Goal: Task Accomplishment & Management: Manage account settings

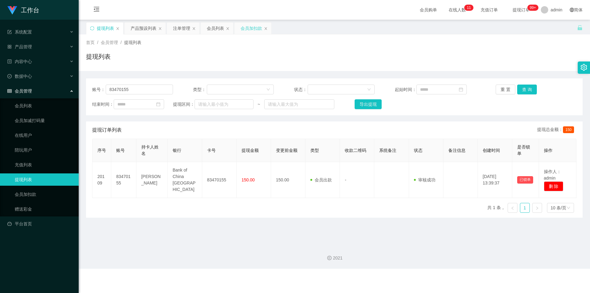
click at [251, 27] on div "会员加扣款" at bounding box center [250, 28] width 21 height 12
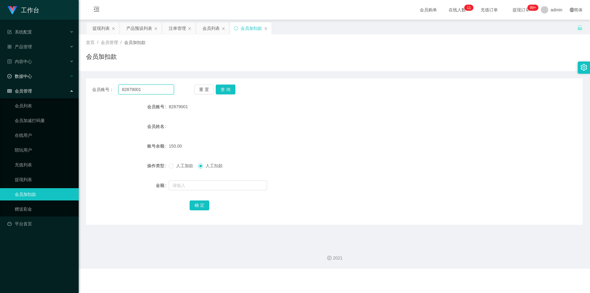
drag, startPoint x: 0, startPoint y: 80, endPoint x: 11, endPoint y: 79, distance: 11.1
click at [0, 79] on section "工作台 系统配置 系统配置列表 管理员列表 管理员分组 支付通道 产品管理 产品列表 产品预设列表 开奖记录 注单管理 即时注单 内容中心 站内信 公告列表 …" at bounding box center [295, 134] width 590 height 268
paste input "MisterJJ"
type input "MisterJJ"
click at [229, 89] on button "查 询" at bounding box center [226, 89] width 20 height 10
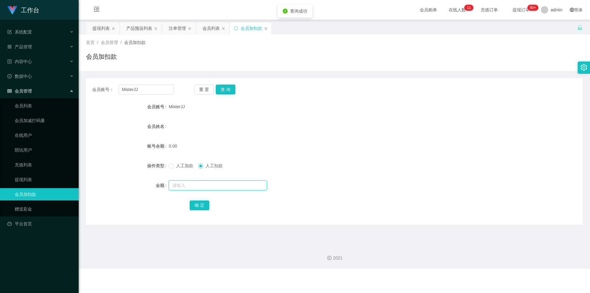
click at [182, 187] on input "text" at bounding box center [218, 185] width 98 height 10
type input "100"
click at [196, 207] on button "确 定" at bounding box center [199, 205] width 20 height 10
click at [448, 137] on form "会员账号 MisterJJ 会员姓名 账号余额 100.00 操作类型 人工加款 人工扣款 金额 确 定" at bounding box center [334, 155] width 496 height 111
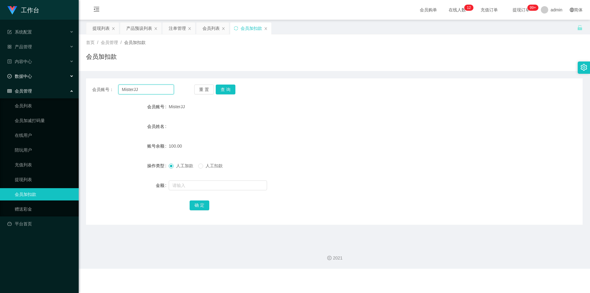
drag, startPoint x: 152, startPoint y: 92, endPoint x: 0, endPoint y: 78, distance: 152.7
click at [0, 78] on section "工作台 系统配置 系统配置列表 管理员列表 管理员分组 支付通道 产品管理 产品列表 产品预设列表 开奖记录 注单管理 即时注单 内容中心 站内信 公告列表 …" at bounding box center [295, 134] width 590 height 268
paste input "Cheekinchow8"
type input "Cheekinchow8"
click at [227, 87] on button "查 询" at bounding box center [226, 89] width 20 height 10
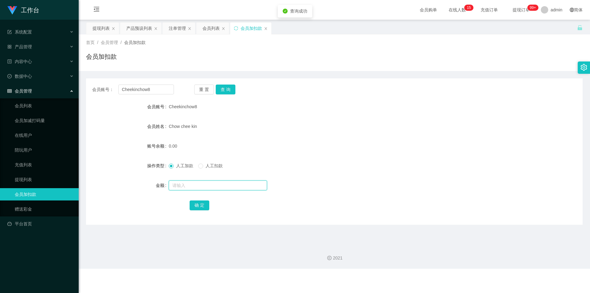
click at [184, 184] on input "text" at bounding box center [218, 185] width 98 height 10
type input "100"
click at [197, 204] on button "确 定" at bounding box center [199, 205] width 20 height 10
click at [464, 135] on form "会员账号 Cheekinchow8 会员姓名 Chow chee kin 账号余额 100.00 操作类型 人工加款 人工扣款 金额 确 定" at bounding box center [334, 155] width 496 height 111
click at [139, 29] on div "产品预设列表" at bounding box center [139, 28] width 26 height 12
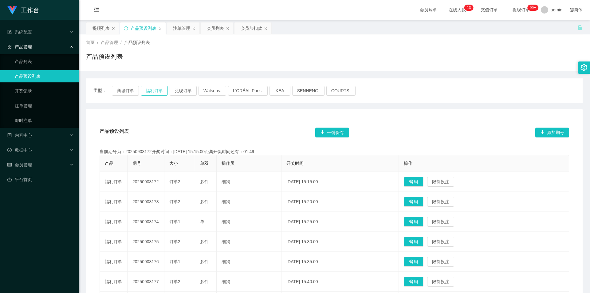
click at [147, 92] on button "福利订单" at bounding box center [154, 91] width 27 height 10
click at [502, 79] on div "类型： 商城订单 福利订单 兑现订单 Watsons. L'ORÉAL Paris. IKEA. [GEOGRAPHIC_DATA]. COURTS." at bounding box center [334, 90] width 496 height 25
click at [520, 50] on div "首页 / 产品管理 / 产品预设列表 / 产品预设列表" at bounding box center [334, 52] width 496 height 27
drag, startPoint x: 248, startPoint y: 25, endPoint x: 237, endPoint y: 49, distance: 25.8
click at [248, 25] on div "会员加扣款" at bounding box center [250, 28] width 21 height 12
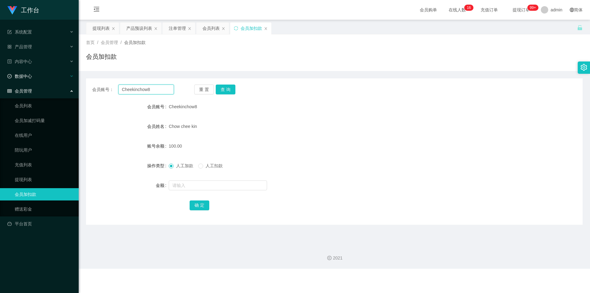
drag, startPoint x: 158, startPoint y: 88, endPoint x: 0, endPoint y: 79, distance: 158.1
click at [0, 79] on section "工作台 系统配置 系统配置列表 管理员列表 管理员分组 支付通道 产品管理 产品列表 产品预设列表 开奖记录 注单管理 即时注单 内容中心 站内信 公告列表 …" at bounding box center [295, 134] width 590 height 268
paste input "MisterJJ"
type input "MisterJJ"
click at [221, 86] on button "查 询" at bounding box center [226, 89] width 20 height 10
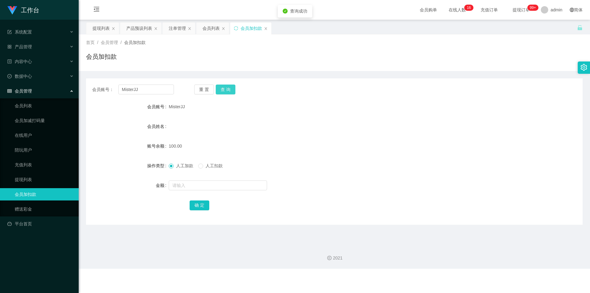
click at [221, 86] on button "查 询" at bounding box center [226, 89] width 20 height 10
click at [454, 67] on div "首页 / 会员管理 / 会员加扣款 / 会员加扣款" at bounding box center [334, 52] width 511 height 37
click at [220, 87] on button "查 询" at bounding box center [226, 89] width 20 height 10
click at [238, 68] on div "首页 / 会员管理 / 会员加扣款 / 会员加扣款" at bounding box center [334, 52] width 511 height 37
click at [178, 29] on div "注单管理" at bounding box center [177, 28] width 17 height 12
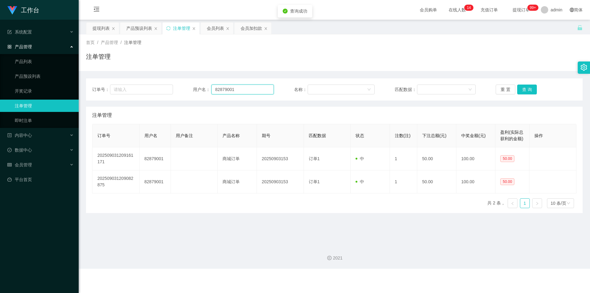
drag, startPoint x: 146, startPoint y: 87, endPoint x: 0, endPoint y: 69, distance: 147.0
click at [0, 69] on section "工作台 系统配置 系统配置列表 管理员列表 管理员分组 支付通道 产品管理 产品列表 产品预设列表 开奖记录 注单管理 即时注单 内容中心 站内信 公告列表 …" at bounding box center [295, 134] width 590 height 268
paste input "MisterJJ"
type input "MisterJJ"
click at [523, 88] on button "查 询" at bounding box center [527, 89] width 20 height 10
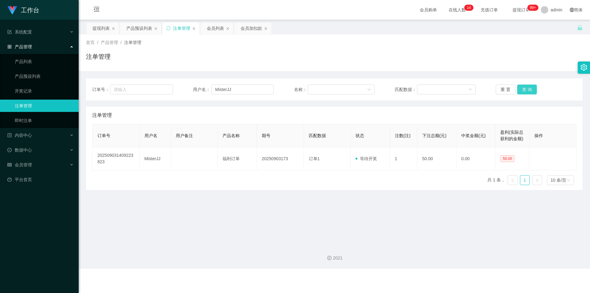
click at [523, 88] on button "查 询" at bounding box center [527, 89] width 20 height 10
click at [478, 62] on div "注单管理" at bounding box center [334, 59] width 496 height 14
click at [404, 58] on div "注单管理" at bounding box center [334, 59] width 496 height 14
click at [388, 47] on div "首页 / 产品管理 / 注单管理 / 注单管理" at bounding box center [334, 52] width 496 height 27
click at [135, 27] on div "产品预设列表" at bounding box center [139, 28] width 26 height 12
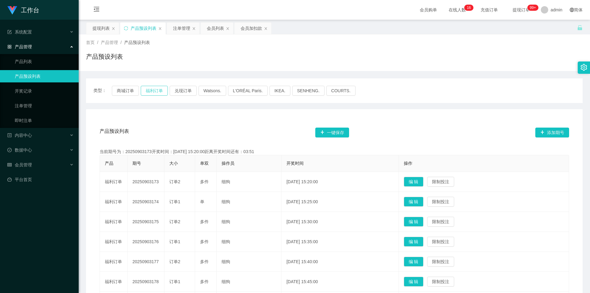
click at [155, 90] on button "福利订单" at bounding box center [154, 91] width 27 height 10
click at [417, 76] on div "类型： 商城订单 福利订单 兑现订单 Watsons. L'ORÉAL Paris. IKEA. [GEOGRAPHIC_DATA]. COURTS. 产品预…" at bounding box center [334, 234] width 496 height 327
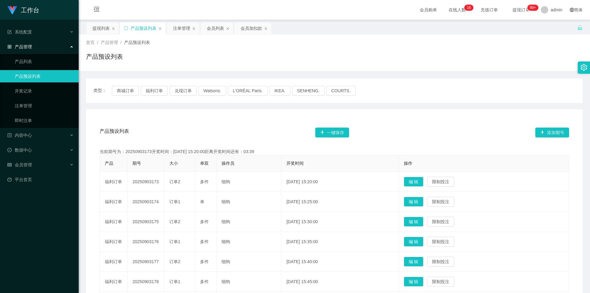
click at [452, 69] on div "首页 / 产品管理 / 产品预设列表 / 产品预设列表" at bounding box center [334, 52] width 511 height 37
drag, startPoint x: 389, startPoint y: 65, endPoint x: 417, endPoint y: 54, distance: 30.3
click at [389, 65] on div "产品预设列表" at bounding box center [334, 59] width 496 height 14
click at [247, 29] on div "会员加扣款" at bounding box center [250, 28] width 21 height 12
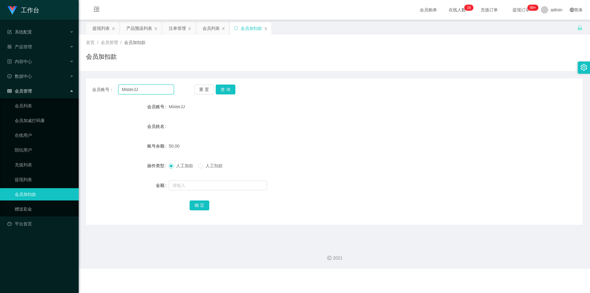
drag, startPoint x: 159, startPoint y: 91, endPoint x: 1, endPoint y: 86, distance: 158.2
click at [0, 86] on section "工作台 系统配置 系统配置列表 管理员列表 管理员分组 支付通道 产品管理 产品列表 产品预设列表 开奖记录 注单管理 即时注单 内容中心 站内信 公告列表 …" at bounding box center [295, 134] width 590 height 268
paste input "82879001"
type input "82879001"
click at [224, 88] on button "查 询" at bounding box center [226, 89] width 20 height 10
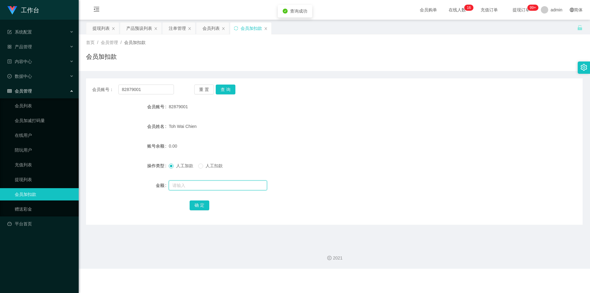
click at [176, 185] on input "text" at bounding box center [218, 185] width 98 height 10
type input "100"
click at [200, 204] on button "确 定" at bounding box center [199, 205] width 20 height 10
click at [361, 129] on div "Toh Wai Chien" at bounding box center [314, 126] width 290 height 12
click at [527, 105] on div "会员账号 82879001" at bounding box center [334, 106] width 496 height 12
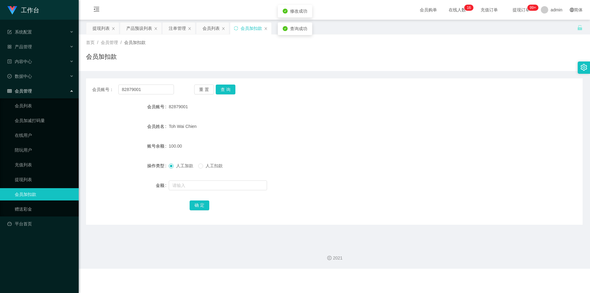
click at [567, 70] on div "首页 / 会员管理 / 会员加扣款 / 会员加扣款" at bounding box center [334, 52] width 511 height 37
drag, startPoint x: 158, startPoint y: 91, endPoint x: 0, endPoint y: 86, distance: 157.6
click at [0, 86] on section "工作台 系统配置 系统配置列表 管理员列表 管理员分组 支付通道 产品管理 产品列表 产品预设列表 开奖记录 注单管理 即时注单 内容中心 站内信 公告列表 …" at bounding box center [295, 134] width 590 height 268
paste input "MisterJJ"
type input "MisterJJ"
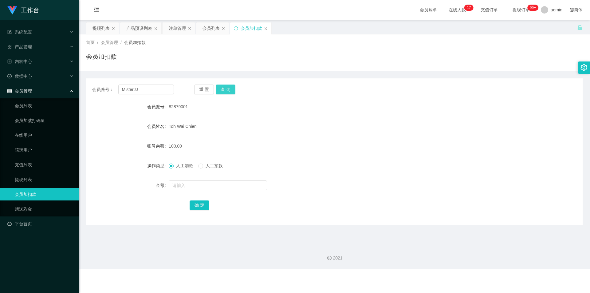
click at [228, 88] on button "查 询" at bounding box center [226, 89] width 20 height 10
click at [184, 186] on input "text" at bounding box center [218, 185] width 98 height 10
type input "100"
click at [200, 206] on button "确 定" at bounding box center [199, 205] width 20 height 10
drag, startPoint x: 432, startPoint y: 166, endPoint x: 510, endPoint y: 33, distance: 154.0
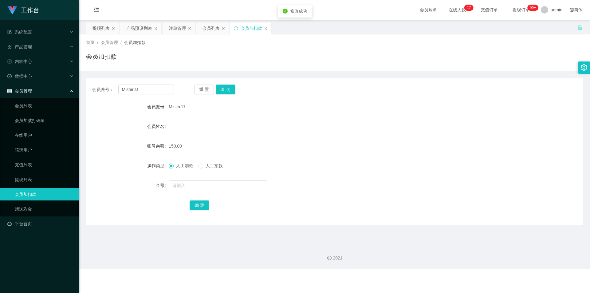
click at [434, 165] on div "人工加款 人工扣款" at bounding box center [314, 165] width 290 height 12
drag, startPoint x: 141, startPoint y: 90, endPoint x: 0, endPoint y: 80, distance: 141.6
click at [0, 80] on section "工作台 系统配置 系统配置列表 管理员列表 管理员分组 支付通道 产品管理 产品列表 产品预设列表 开奖记录 注单管理 即时注单 内容中心 站内信 公告列表 …" at bounding box center [295, 134] width 590 height 268
paste input "83470155"
type input "83470155"
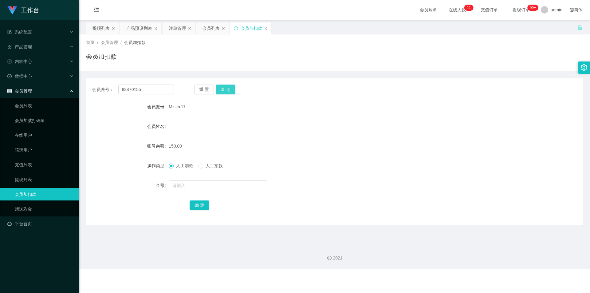
click at [226, 88] on button "查 询" at bounding box center [226, 89] width 20 height 10
click at [179, 184] on input "text" at bounding box center [218, 185] width 98 height 10
type input "100"
click at [197, 204] on button "确 定" at bounding box center [199, 205] width 20 height 10
click at [420, 143] on div "100.00" at bounding box center [314, 146] width 290 height 12
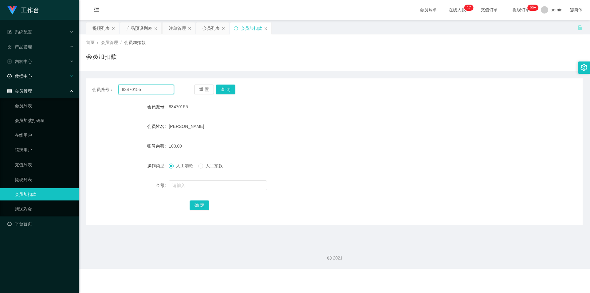
drag, startPoint x: 144, startPoint y: 89, endPoint x: 81, endPoint y: 77, distance: 64.1
click at [0, 77] on section "工作台 系统配置 系统配置列表 管理员列表 管理员分组 支付通道 产品管理 产品列表 产品预设列表 开奖记录 注单管理 即时注单 内容中心 站内信 公告列表 …" at bounding box center [295, 134] width 590 height 268
click at [225, 88] on button "查 询" at bounding box center [226, 89] width 20 height 10
drag, startPoint x: 398, startPoint y: 103, endPoint x: 580, endPoint y: 5, distance: 206.2
click at [426, 105] on div "83470155" at bounding box center [314, 106] width 290 height 12
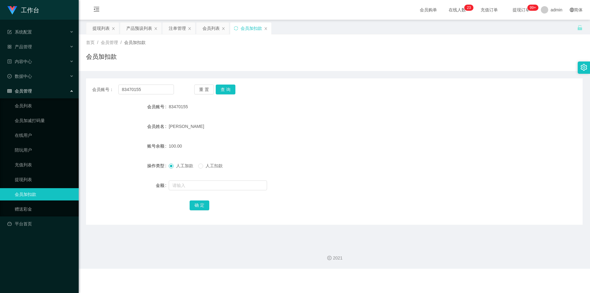
drag, startPoint x: 97, startPoint y: 26, endPoint x: 145, endPoint y: 46, distance: 52.4
click at [96, 26] on div "提现列表" at bounding box center [100, 28] width 17 height 12
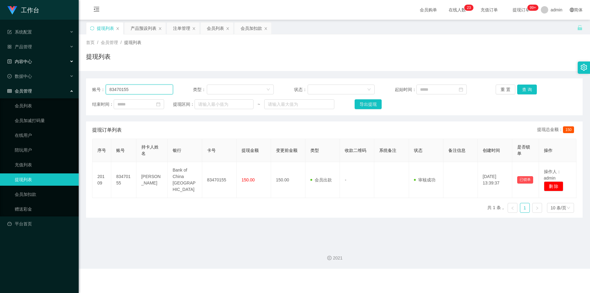
drag, startPoint x: 0, startPoint y: 69, endPoint x: 98, endPoint y: 75, distance: 98.1
click at [0, 67] on section "工作台 系统配置 系统配置列表 管理员列表 管理员分组 支付通道 产品管理 产品列表 产品预设列表 开奖记录 注单管理 即时注单 内容中心 站内信 公告列表 …" at bounding box center [295, 134] width 590 height 268
paste input "MisterJJ"
type input "MisterJJ"
click at [521, 88] on button "查 询" at bounding box center [527, 89] width 20 height 10
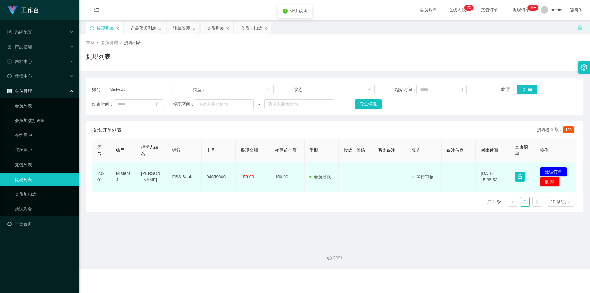
click at [218, 176] on td "94659606" at bounding box center [218, 177] width 34 height 30
copy td "94659606"
click at [562, 174] on button "处理订单" at bounding box center [553, 172] width 27 height 10
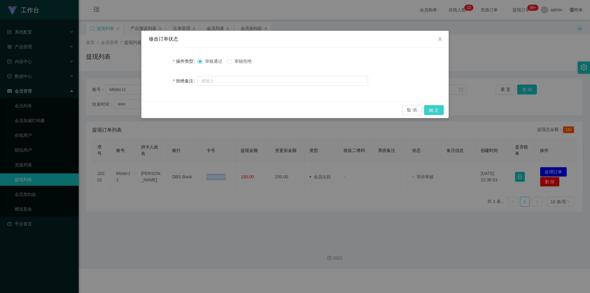
click at [427, 109] on button "确 定" at bounding box center [434, 110] width 20 height 10
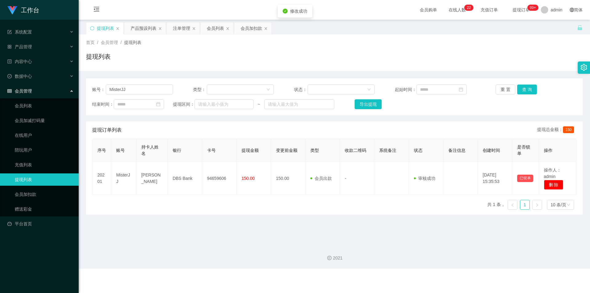
click at [499, 66] on div "工作台 系统配置 系统配置列表 管理员列表 管理员分组 支付通道 产品管理 产品列表 产品预设列表 开奖记录 注单管理 即时注单 内容中心 站内信 公告列表 …" at bounding box center [295, 146] width 590 height 293
click at [141, 28] on div "产品预设列表" at bounding box center [144, 28] width 26 height 12
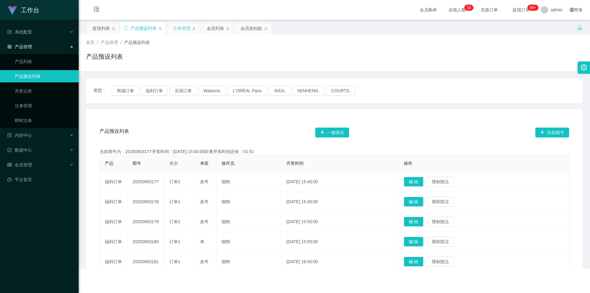
click at [180, 29] on div "注单管理" at bounding box center [181, 28] width 17 height 12
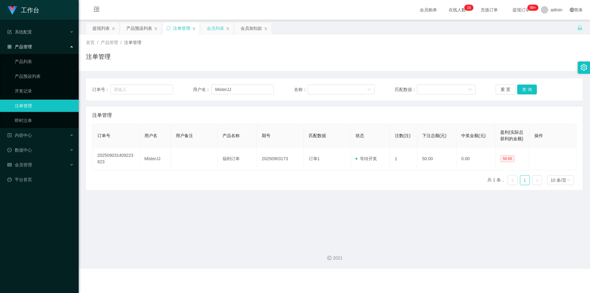
drag, startPoint x: 208, startPoint y: 28, endPoint x: 220, endPoint y: 29, distance: 11.7
click at [208, 28] on div "会员列表" at bounding box center [215, 28] width 17 height 12
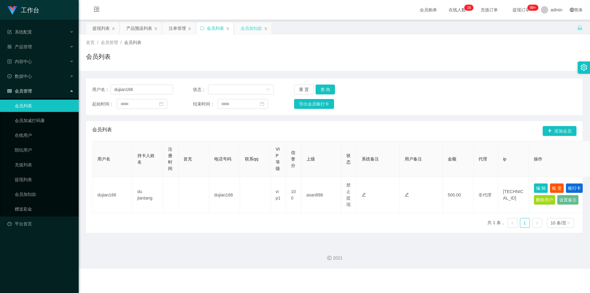
click at [248, 29] on div "会员加扣款" at bounding box center [250, 28] width 21 height 12
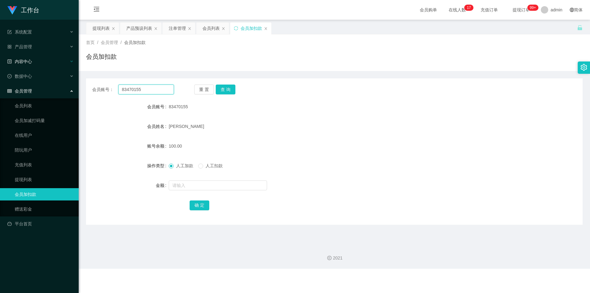
drag, startPoint x: 38, startPoint y: 82, endPoint x: 0, endPoint y: 66, distance: 40.9
click at [0, 66] on section "工作台 系统配置 系统配置列表 管理员列表 管理员分组 支付通道 产品管理 产品列表 产品预设列表 开奖记录 注单管理 即时注单 内容中心 站内信 公告列表 …" at bounding box center [295, 134] width 590 height 268
click at [226, 87] on button "查 询" at bounding box center [226, 89] width 20 height 10
click at [418, 105] on div "83470155" at bounding box center [314, 106] width 290 height 12
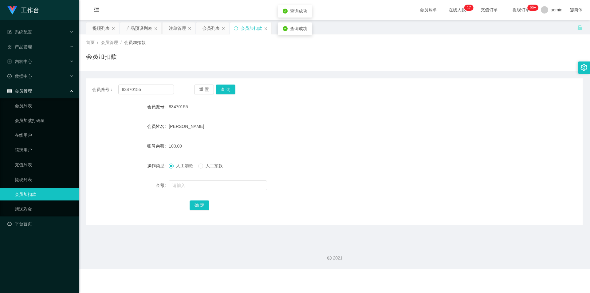
click at [455, 61] on div "会员加扣款" at bounding box center [334, 59] width 496 height 14
click at [173, 28] on div "注单管理" at bounding box center [177, 28] width 17 height 12
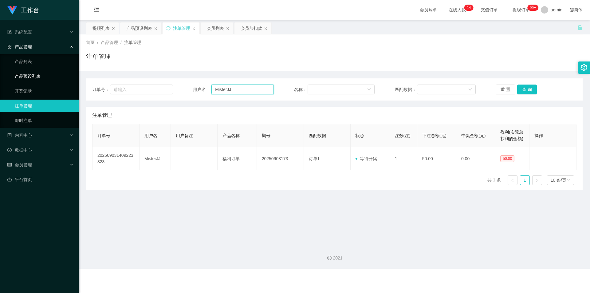
drag, startPoint x: 235, startPoint y: 90, endPoint x: 0, endPoint y: 73, distance: 235.2
click at [0, 73] on section "工作台 系统配置 系统配置列表 管理员列表 管理员分组 支付通道 产品管理 产品列表 产品预设列表 开奖记录 注单管理 即时注单 内容中心 站内信 公告列表 …" at bounding box center [295, 134] width 590 height 268
paste input "83470155"
type input "83470155"
click at [519, 89] on button "查 询" at bounding box center [527, 89] width 20 height 10
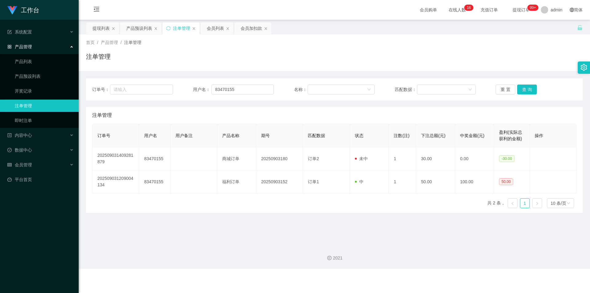
click at [343, 54] on div "注单管理" at bounding box center [334, 59] width 496 height 14
click at [271, 44] on div "首页 / 产品管理 / 注单管理 /" at bounding box center [334, 42] width 496 height 6
click at [210, 46] on div "首页 / 产品管理 / 注单管理 / 注单管理" at bounding box center [334, 52] width 496 height 27
click at [209, 29] on div "会员列表" at bounding box center [215, 28] width 17 height 12
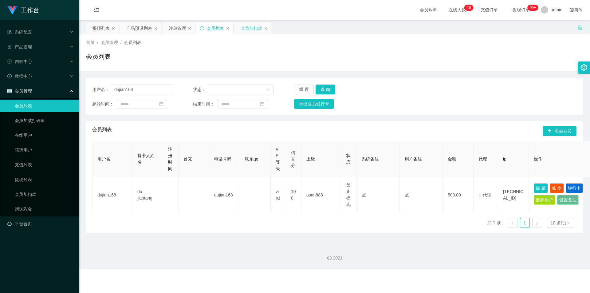
click at [247, 28] on div "会员加扣款" at bounding box center [250, 28] width 21 height 12
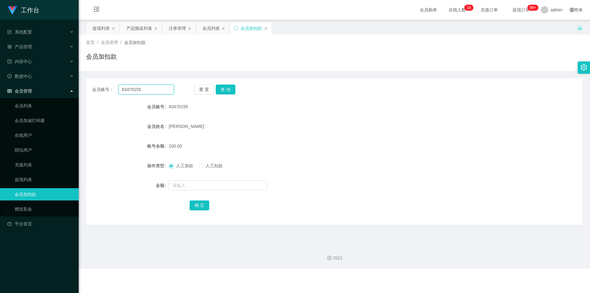
drag, startPoint x: 0, startPoint y: 89, endPoint x: 5, endPoint y: 83, distance: 7.7
click at [0, 86] on section "工作台 系统配置 系统配置列表 管理员列表 管理员分组 支付通道 产品管理 产品列表 产品预设列表 开奖记录 注单管理 即时注单 内容中心 站内信 公告列表 …" at bounding box center [295, 134] width 590 height 268
click at [228, 91] on button "查 询" at bounding box center [226, 89] width 20 height 10
click at [182, 184] on input "text" at bounding box center [218, 185] width 98 height 10
type input "60"
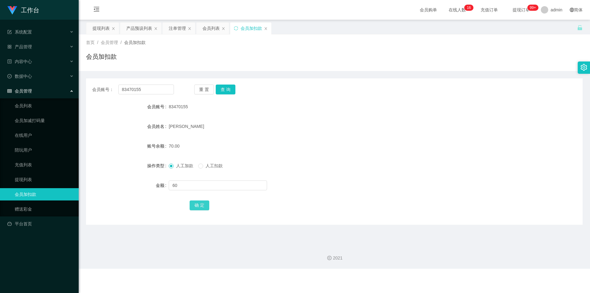
click at [201, 207] on button "确 定" at bounding box center [199, 205] width 20 height 10
click at [375, 140] on div "130.00" at bounding box center [314, 146] width 290 height 12
drag, startPoint x: 59, startPoint y: 80, endPoint x: 0, endPoint y: 65, distance: 60.9
click at [0, 65] on section "工作台 系统配置 系统配置列表 管理员列表 管理员分组 支付通道 产品管理 产品列表 产品预设列表 开奖记录 注单管理 即时注单 内容中心 站内信 公告列表 …" at bounding box center [295, 134] width 590 height 268
paste input "Cheekinchow8"
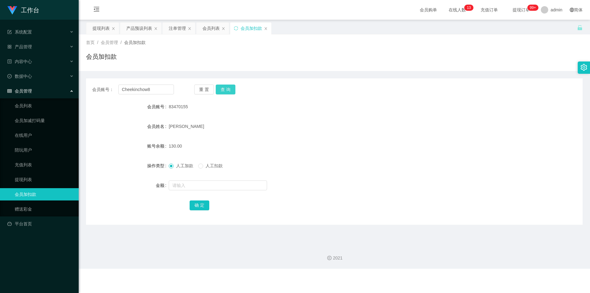
click at [224, 88] on button "查 询" at bounding box center [226, 89] width 20 height 10
click at [223, 82] on div "会员账号： Cheekinchow8 重 置 查 询 会员账号 Cheekinchow8 会员姓名 Chow chee kin 账号余额 130.00 操作类…" at bounding box center [334, 151] width 496 height 146
click at [224, 88] on button "查 询" at bounding box center [226, 89] width 20 height 10
click at [401, 72] on div "会员账号： Cheekinchow8 重 置 查 询 会员账号 Cheekinchow8 会员姓名 Chow chee kin 账号余额 130.00 操作类…" at bounding box center [334, 148] width 496 height 154
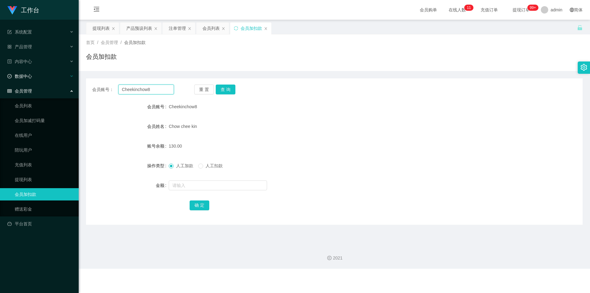
drag, startPoint x: 159, startPoint y: 91, endPoint x: 0, endPoint y: 73, distance: 159.8
click at [0, 73] on section "工作台 系统配置 系统配置列表 管理员列表 管理员分组 支付通道 产品管理 产品列表 产品预设列表 开奖记录 注单管理 即时注单 内容中心 站内信 公告列表 …" at bounding box center [295, 134] width 590 height 268
paste input "82879001"
type input "82879001"
click at [224, 88] on button "查 询" at bounding box center [226, 89] width 20 height 10
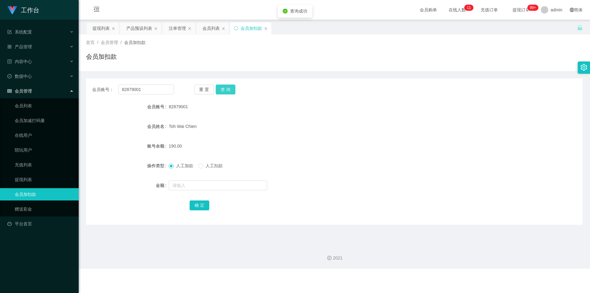
click at [224, 88] on button "查 询" at bounding box center [226, 89] width 20 height 10
click at [184, 189] on input "text" at bounding box center [218, 185] width 98 height 10
type input "60"
click at [203, 206] on button "确 定" at bounding box center [199, 205] width 20 height 10
click at [294, 134] on form "会员账号 82879001 会员姓名 [PERSON_NAME] 账号余额 130.00 操作类型 人工加款 人工扣款 金额 确 定" at bounding box center [334, 155] width 496 height 111
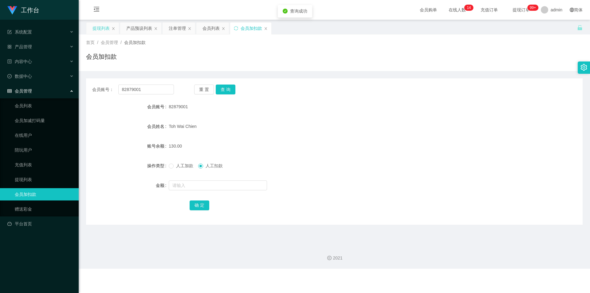
click at [97, 27] on div "提现列表" at bounding box center [100, 28] width 17 height 12
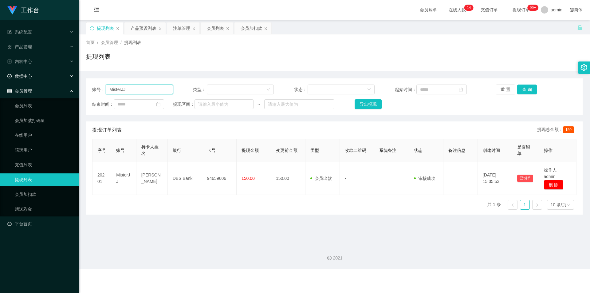
drag, startPoint x: 0, startPoint y: 78, endPoint x: 11, endPoint y: 76, distance: 10.9
click at [0, 78] on section "工作台 系统配置 系统配置列表 管理员列表 管理员分组 支付通道 产品管理 产品列表 产品预设列表 开奖记录 注单管理 即时注单 内容中心 站内信 公告列表 …" at bounding box center [295, 134] width 590 height 268
paste input "82879001"
type input "82879001"
click at [527, 83] on div "账号： 82879001 类型： 状态： 起始时间： 重 置 查 询 结束时间： 提现区间： ~ 导出提现" at bounding box center [334, 96] width 496 height 37
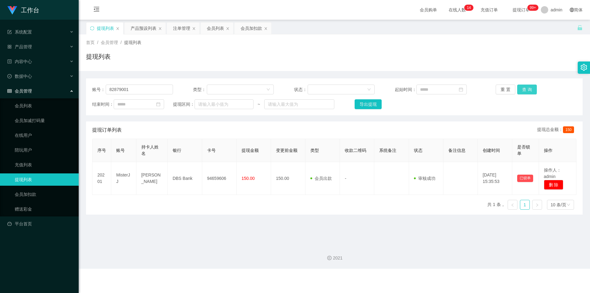
click at [523, 88] on button "查 询" at bounding box center [527, 89] width 20 height 10
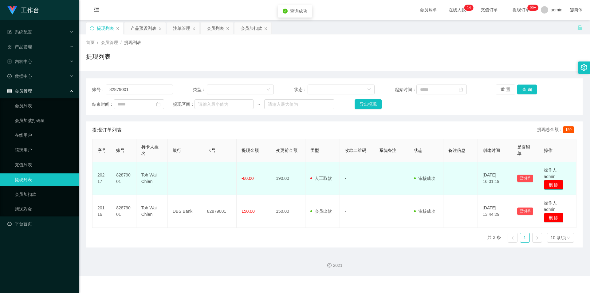
click at [550, 189] on button "删 除" at bounding box center [554, 185] width 20 height 10
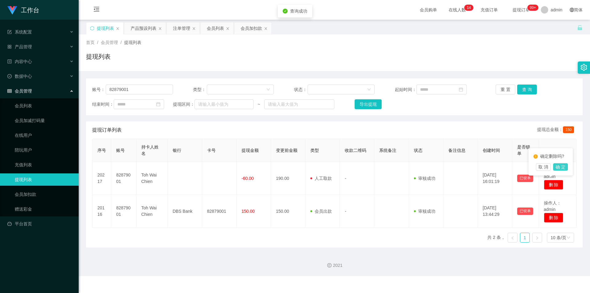
click at [562, 166] on button "确 定" at bounding box center [560, 166] width 15 height 7
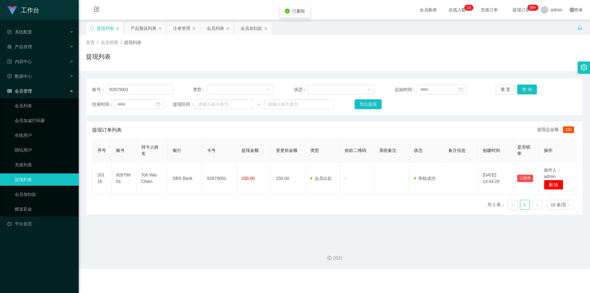
click at [396, 38] on div "首页 / 会员管理 / 提现列表 / 提现列表" at bounding box center [334, 52] width 511 height 37
click at [172, 27] on div "注单管理" at bounding box center [183, 28] width 33 height 12
click at [180, 31] on div "注单管理" at bounding box center [181, 28] width 17 height 12
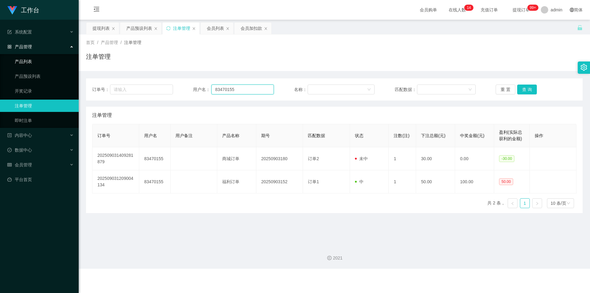
drag, startPoint x: 250, startPoint y: 88, endPoint x: 0, endPoint y: 63, distance: 251.6
click at [0, 63] on section "工作台 系统配置 系统配置列表 管理员列表 管理员分组 支付通道 产品管理 产品列表 产品预设列表 开奖记录 注单管理 即时注单 内容中心 站内信 公告列表 …" at bounding box center [295, 134] width 590 height 268
paste input "2879001"
type input "82879001"
click at [521, 88] on button "查 询" at bounding box center [527, 89] width 20 height 10
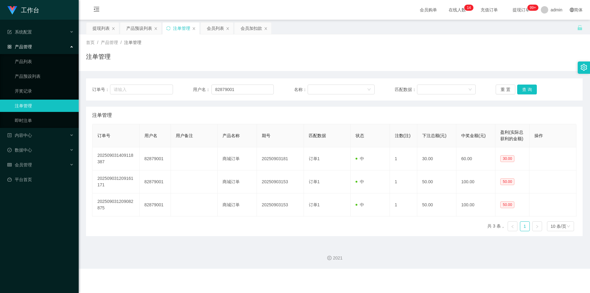
click at [436, 65] on div "注单管理" at bounding box center [334, 59] width 496 height 14
click at [470, 58] on div "注单管理" at bounding box center [334, 59] width 496 height 14
click at [245, 31] on div "会员加扣款" at bounding box center [250, 28] width 21 height 12
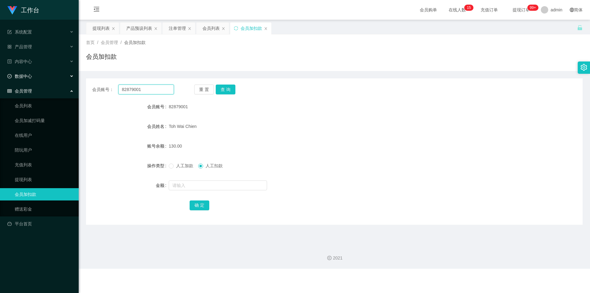
click at [0, 77] on section "工作台 系统配置 系统配置列表 管理员列表 管理员分组 支付通道 产品管理 产品列表 产品预设列表 开奖记录 注单管理 即时注单 内容中心 站内信 公告列表 …" at bounding box center [295, 134] width 590 height 268
click at [221, 86] on button "查 询" at bounding box center [226, 89] width 20 height 10
click at [220, 86] on button "查 询" at bounding box center [226, 89] width 20 height 10
click at [468, 58] on div "会员加扣款" at bounding box center [334, 59] width 496 height 14
click at [208, 28] on div "会员列表" at bounding box center [210, 28] width 17 height 12
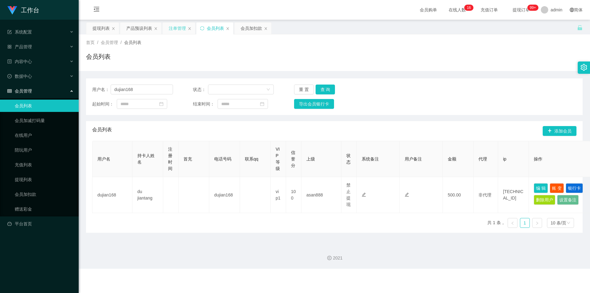
click at [170, 29] on div "注单管理" at bounding box center [177, 28] width 17 height 12
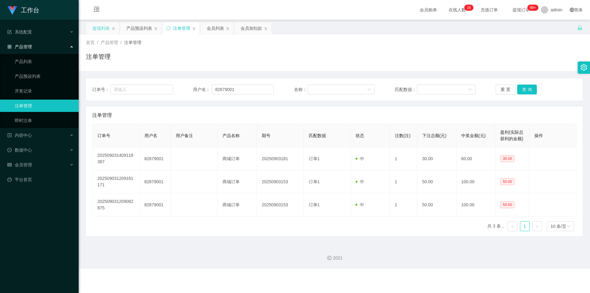
click at [99, 26] on div "提现列表" at bounding box center [100, 28] width 17 height 12
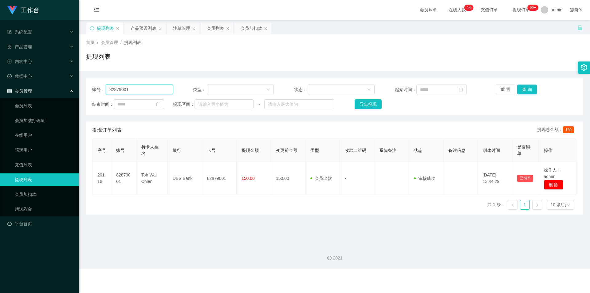
click at [0, 83] on section "工作台 系统配置 系统配置列表 管理员列表 管理员分组 支付通道 产品管理 产品列表 产品预设列表 开奖记录 注单管理 即时注单 内容中心 站内信 公告列表 …" at bounding box center [295, 134] width 590 height 268
paste input "3470155"
click at [529, 90] on button "查 询" at bounding box center [527, 89] width 20 height 10
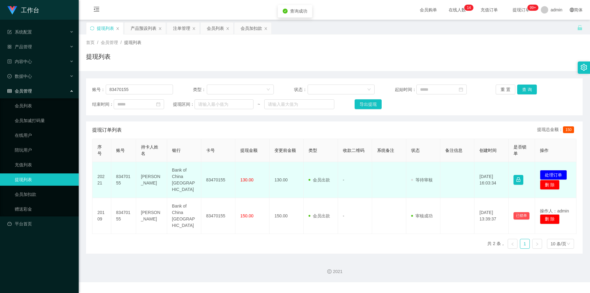
click at [218, 176] on td "83470155" at bounding box center [218, 180] width 34 height 36
copy td "83470155"
click at [544, 170] on button "处理订单" at bounding box center [553, 175] width 27 height 10
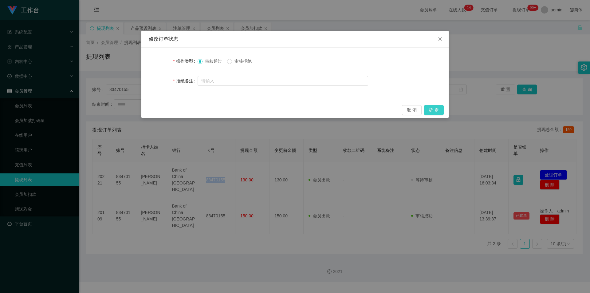
click at [436, 113] on button "确 定" at bounding box center [434, 110] width 20 height 10
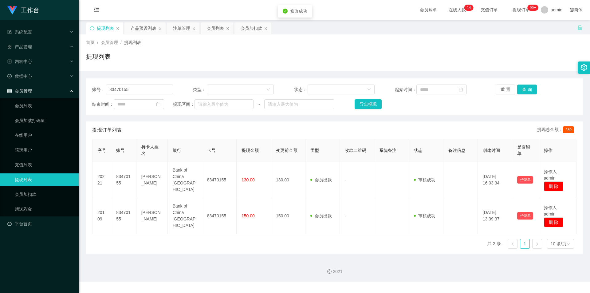
drag, startPoint x: 526, startPoint y: 52, endPoint x: 528, endPoint y: 46, distance: 6.2
click at [527, 49] on div "首页 / 会员管理 / 提现列表 / 提现列表" at bounding box center [334, 52] width 496 height 27
drag, startPoint x: 0, startPoint y: 82, endPoint x: 0, endPoint y: 74, distance: 7.4
click at [0, 74] on section "工作台 系统配置 系统配置列表 管理员列表 管理员分组 支付通道 产品管理 产品列表 产品预设列表 开奖记录 注单管理 即时注单 内容中心 站内信 公告列表 …" at bounding box center [295, 141] width 590 height 282
paste input "Cheekinchow8"
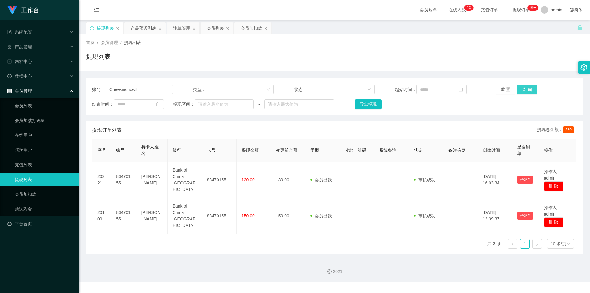
click at [527, 88] on button "查 询" at bounding box center [527, 89] width 20 height 10
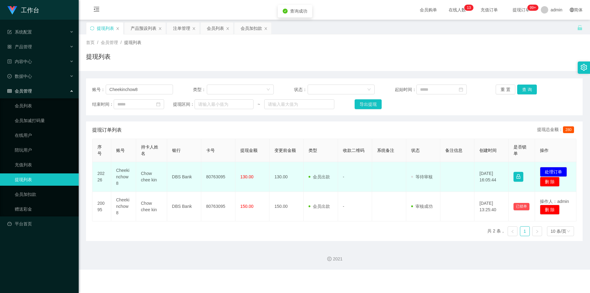
click at [217, 178] on td "80763095" at bounding box center [218, 177] width 34 height 30
copy td "80763095"
click at [548, 167] on button "处理订单" at bounding box center [553, 172] width 27 height 10
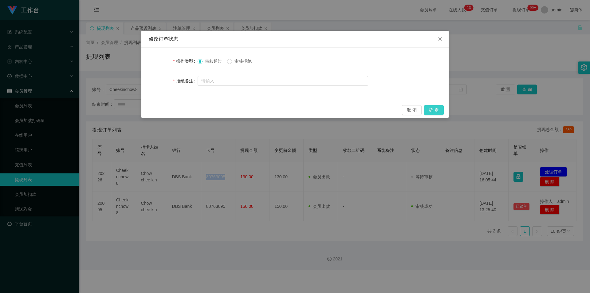
click at [433, 108] on button "确 定" at bounding box center [434, 110] width 20 height 10
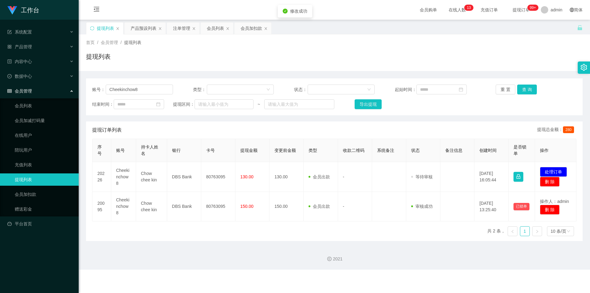
drag, startPoint x: 513, startPoint y: 65, endPoint x: 543, endPoint y: 30, distance: 46.4
click at [514, 64] on div "提现列表" at bounding box center [334, 59] width 496 height 14
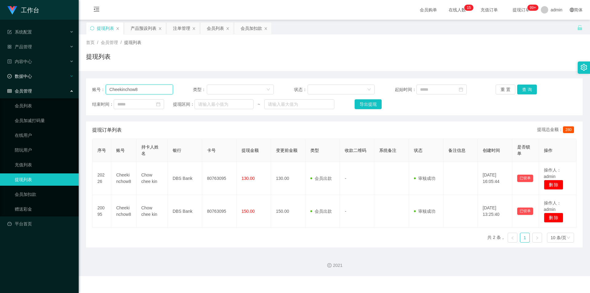
drag, startPoint x: 149, startPoint y: 92, endPoint x: 0, endPoint y: 73, distance: 149.7
click at [0, 73] on section "工作台 系统配置 系统配置列表 管理员列表 管理员分组 支付通道 产品管理 产品列表 产品预设列表 开奖记录 注单管理 即时注单 内容中心 站内信 公告列表 …" at bounding box center [295, 138] width 590 height 276
paste input "82879001"
type input "82879001"
click at [524, 88] on button "查 询" at bounding box center [527, 89] width 20 height 10
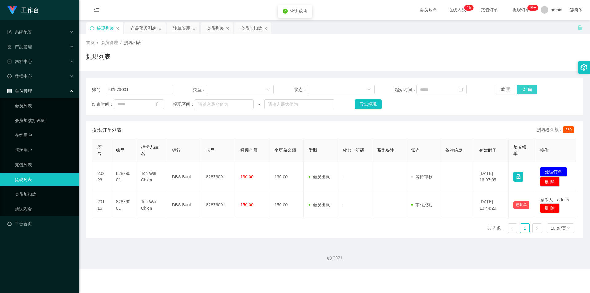
click at [524, 88] on button "查 询" at bounding box center [527, 89] width 20 height 10
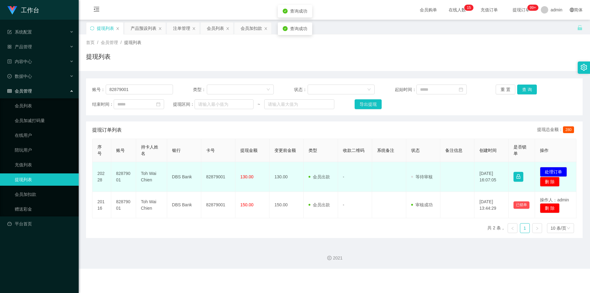
click at [218, 177] on td "82879001" at bounding box center [218, 177] width 34 height 30
copy td "82879001"
click at [547, 168] on button "处理订单" at bounding box center [553, 172] width 27 height 10
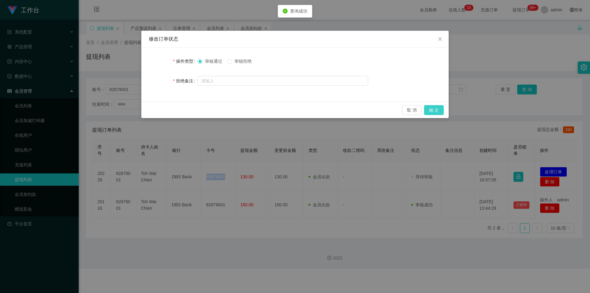
click at [434, 110] on button "确 定" at bounding box center [434, 110] width 20 height 10
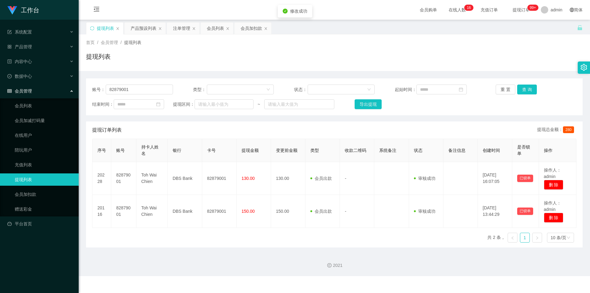
click at [532, 62] on div "提现列表" at bounding box center [334, 59] width 496 height 14
